Goal: Information Seeking & Learning: Learn about a topic

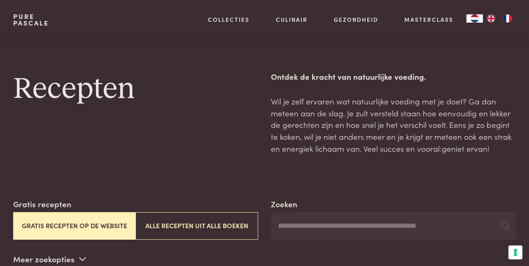
scroll to position [110, 0]
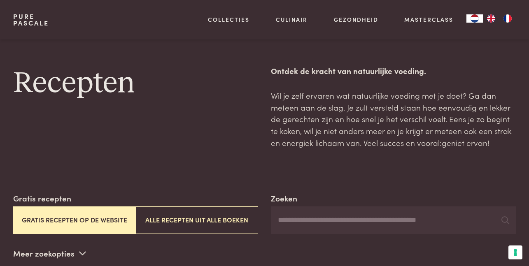
click at [323, 207] on input "Zoeken" at bounding box center [393, 221] width 245 height 28
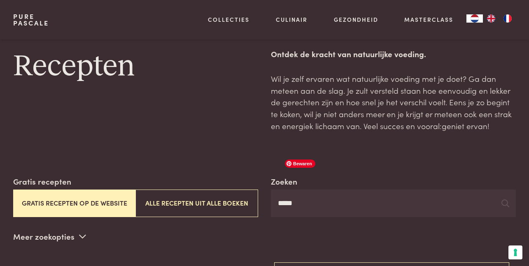
scroll to position [110, 0]
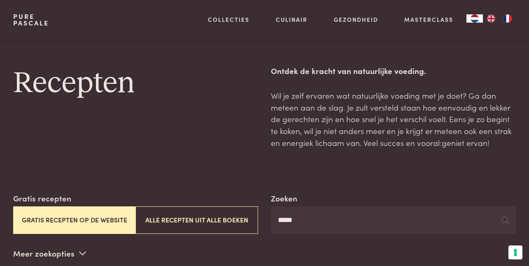
click at [107, 207] on button "Gratis recepten op de website" at bounding box center [74, 221] width 122 height 28
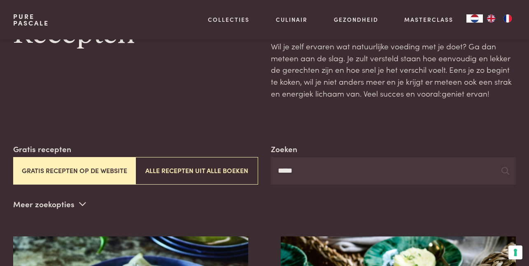
scroll to position [165, 0]
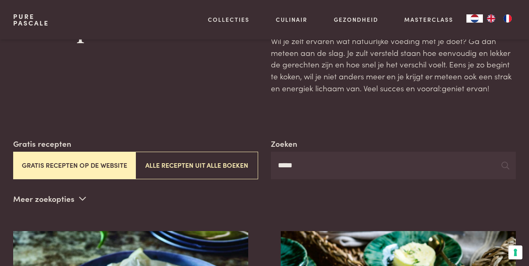
click at [335, 152] on input "*****" at bounding box center [393, 166] width 245 height 28
type input "*"
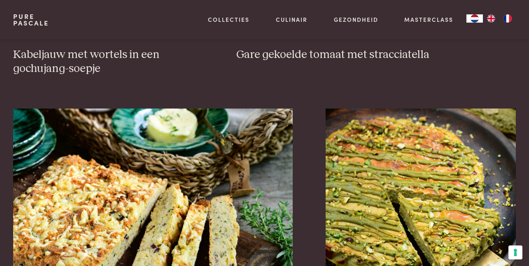
scroll to position [768, 0]
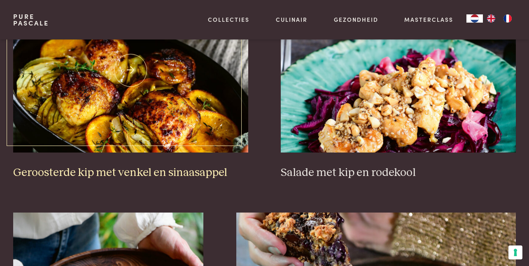
scroll to position [1152, 0]
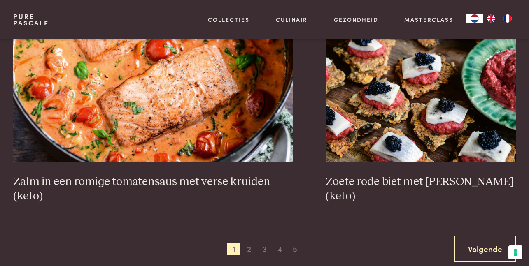
scroll to position [1591, 0]
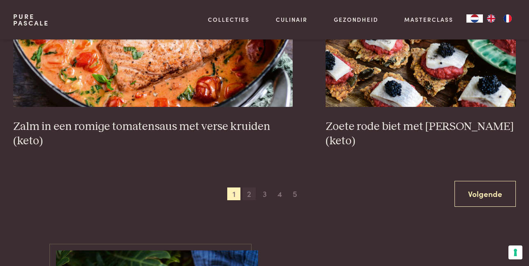
click at [249, 188] on span "2" at bounding box center [248, 194] width 13 height 13
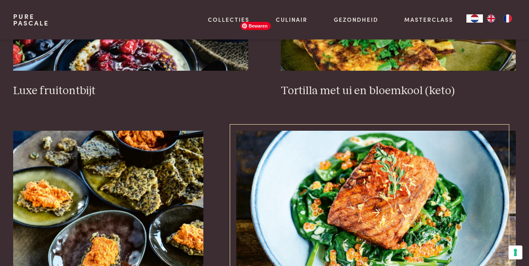
scroll to position [1176, 0]
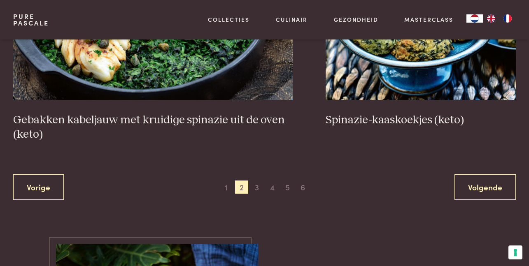
scroll to position [1615, 0]
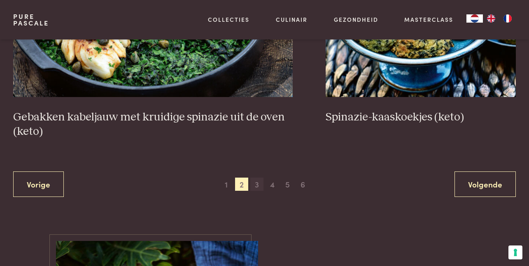
click at [258, 178] on span "3" at bounding box center [256, 184] width 13 height 13
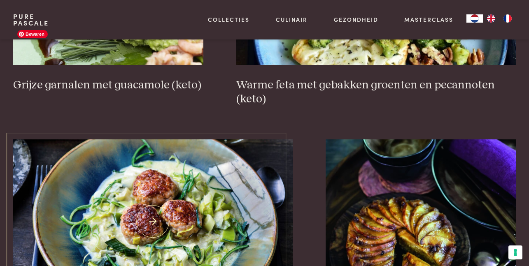
scroll to position [1506, 0]
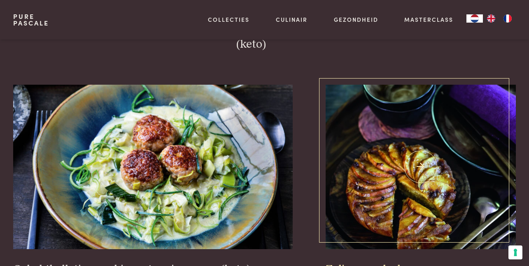
click at [395, 263] on h3 "Zalige appelcake" at bounding box center [420, 270] width 190 height 14
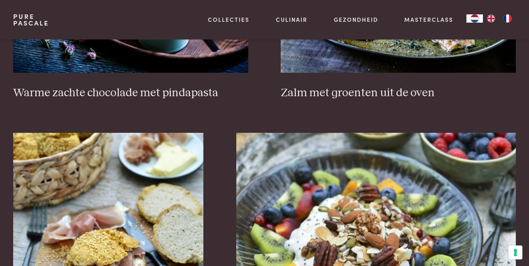
scroll to position [1176, 0]
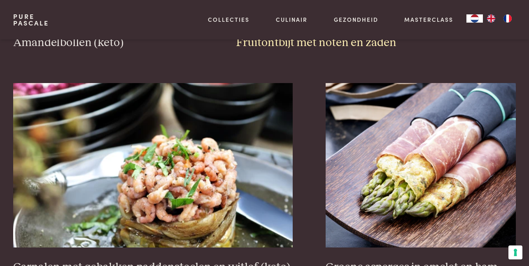
scroll to position [1451, 0]
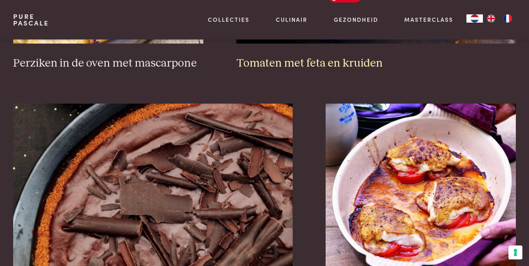
scroll to position [1560, 0]
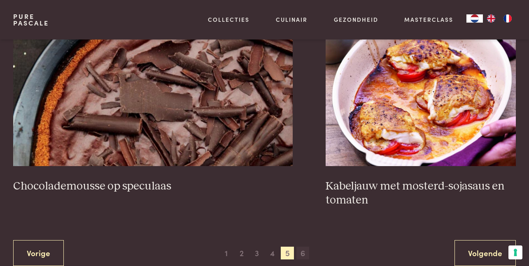
click at [303, 247] on span "6" at bounding box center [302, 253] width 13 height 13
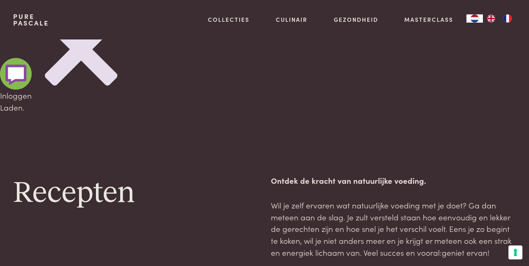
type input "********"
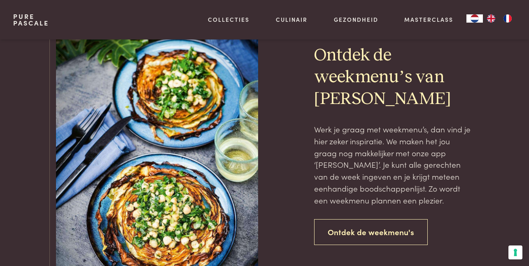
scroll to position [525, 0]
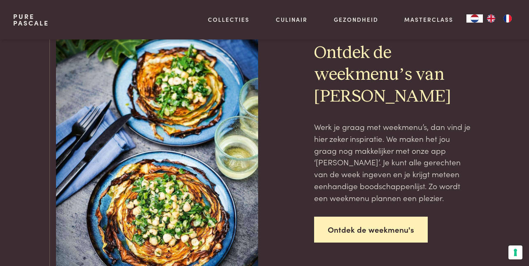
click at [370, 217] on link "Ontdek de weekmenu's" at bounding box center [371, 230] width 114 height 26
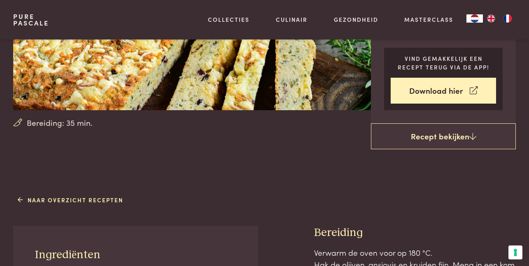
scroll to position [274, 0]
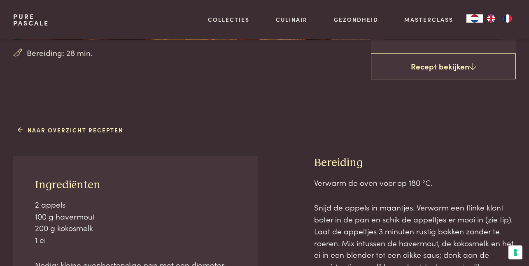
scroll to position [329, 0]
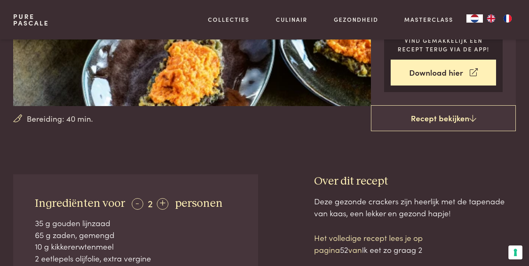
scroll to position [274, 0]
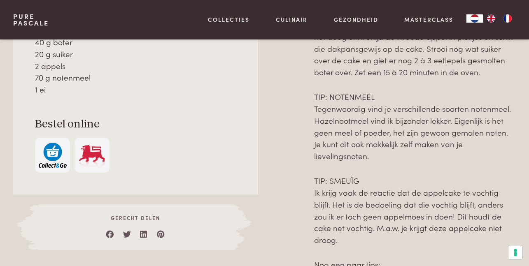
scroll to position [549, 0]
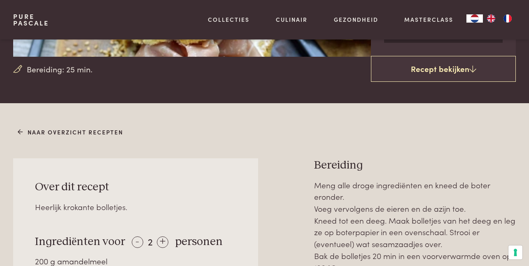
scroll to position [329, 0]
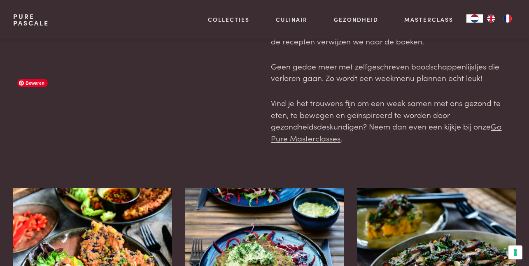
scroll to position [219, 0]
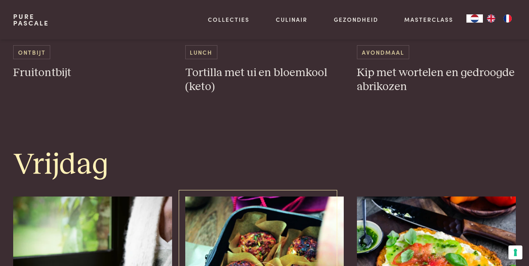
scroll to position [1865, 0]
